Goal: Task Accomplishment & Management: Use online tool/utility

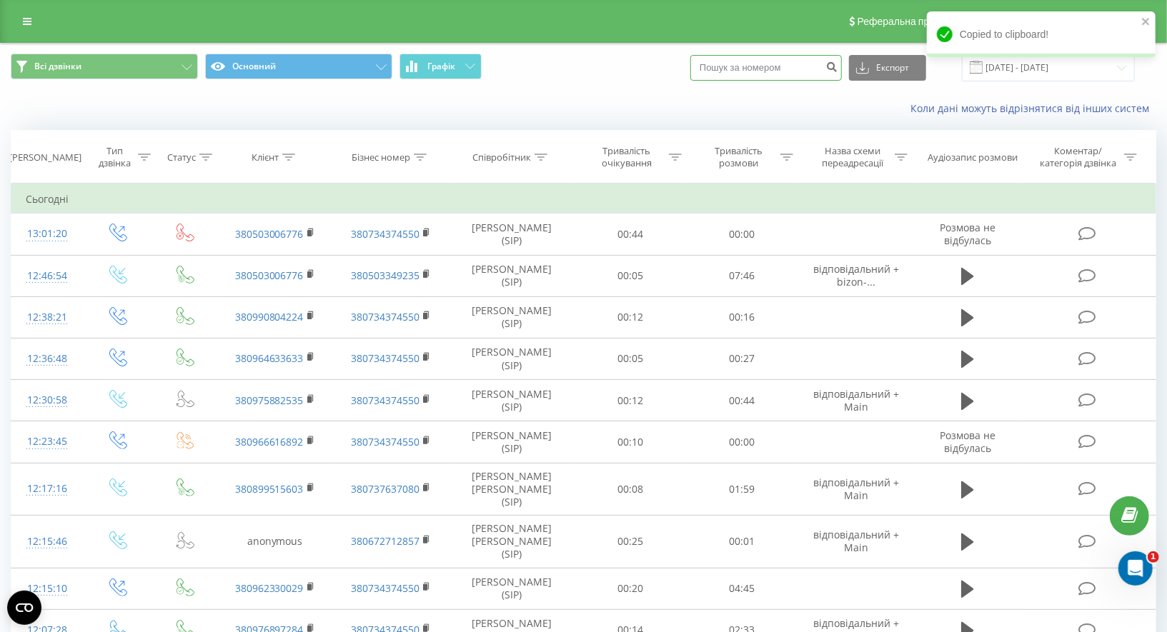
click at [733, 64] on input at bounding box center [765, 68] width 151 height 26
paste input "[PHONE_NUMBER]"
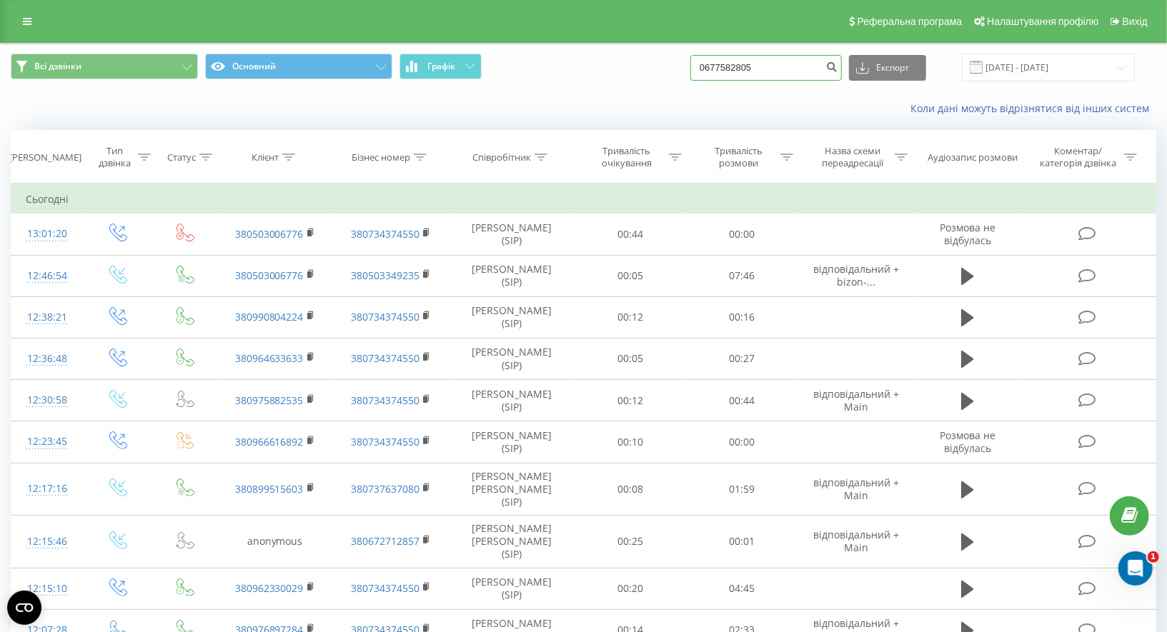
type input "0677582805"
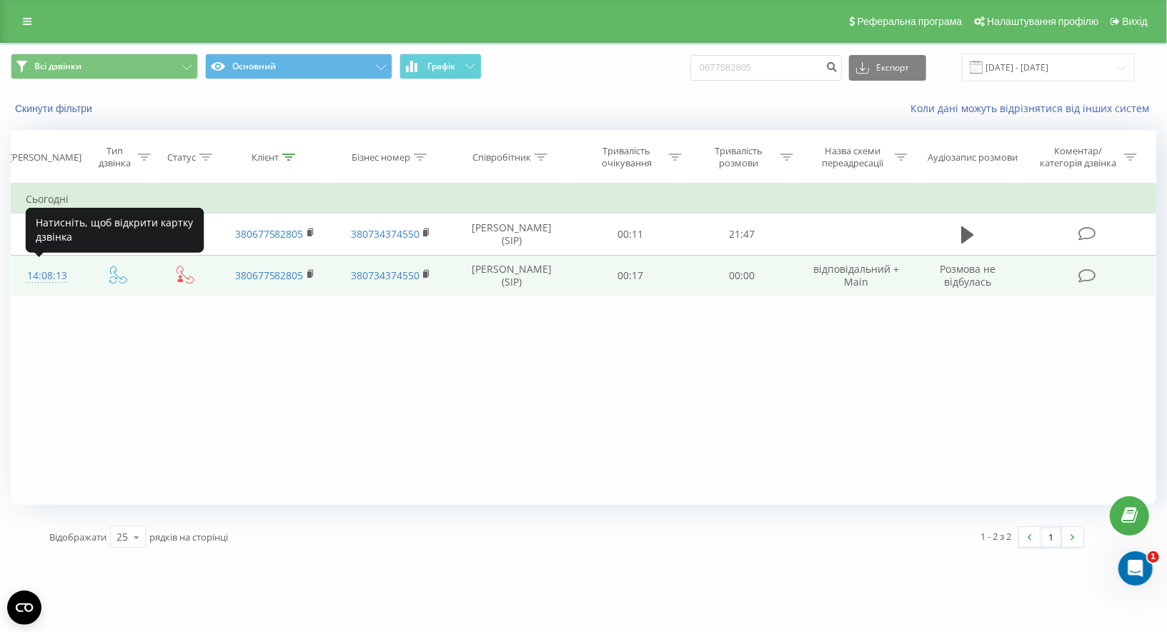
click at [56, 272] on div "14:08:13" at bounding box center [47, 276] width 43 height 28
